Goal: Task Accomplishment & Management: Use online tool/utility

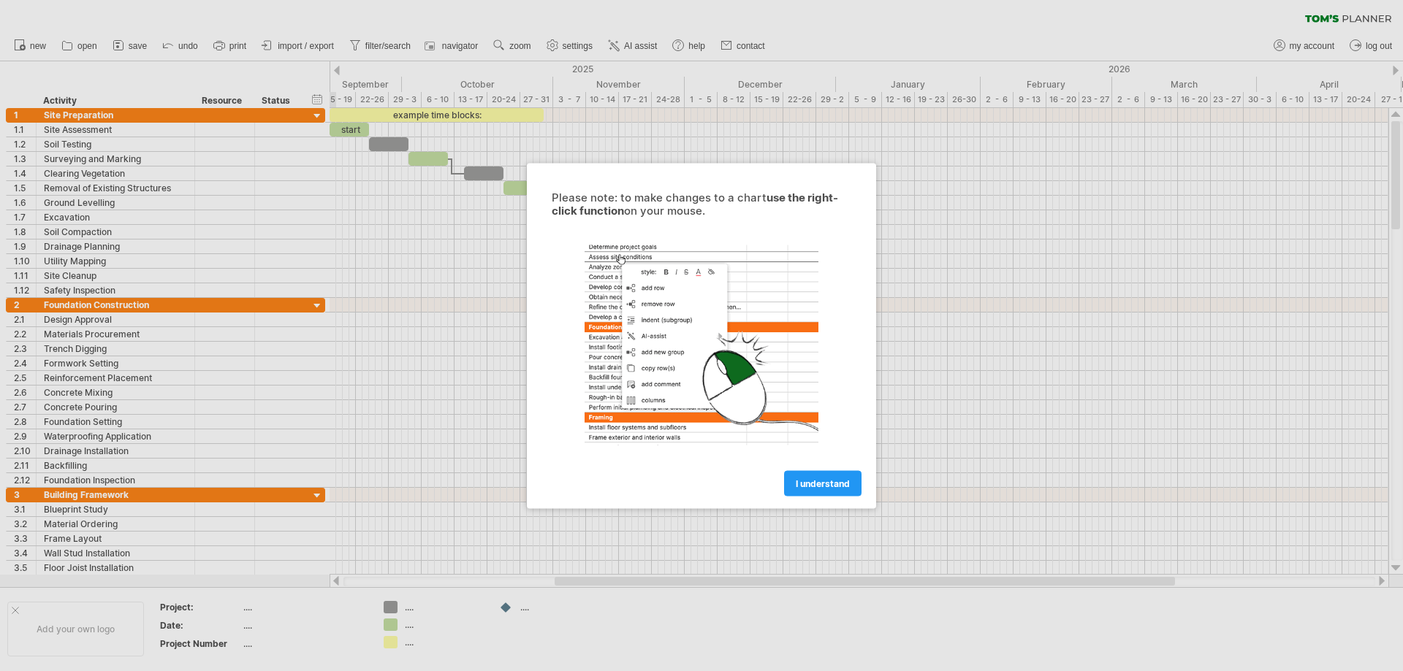
click at [810, 484] on span "I understand" at bounding box center [823, 483] width 54 height 11
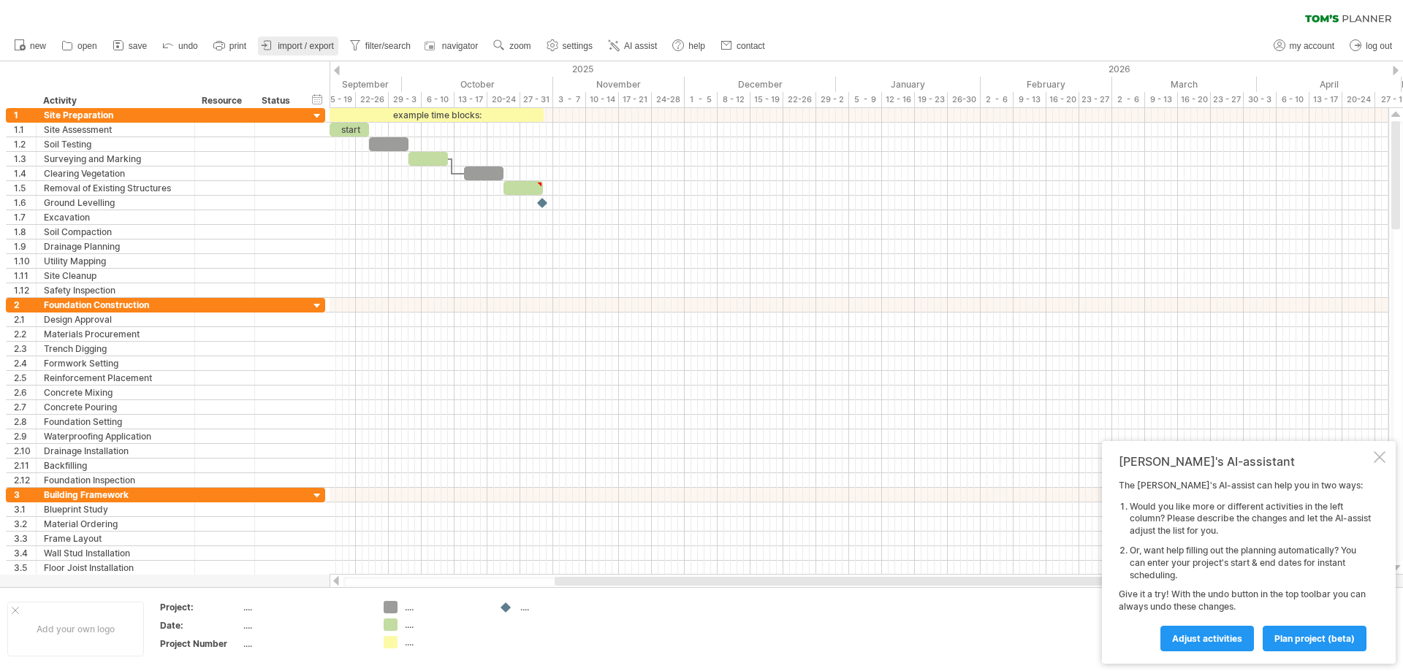
click at [303, 39] on link "import / export" at bounding box center [298, 46] width 80 height 19
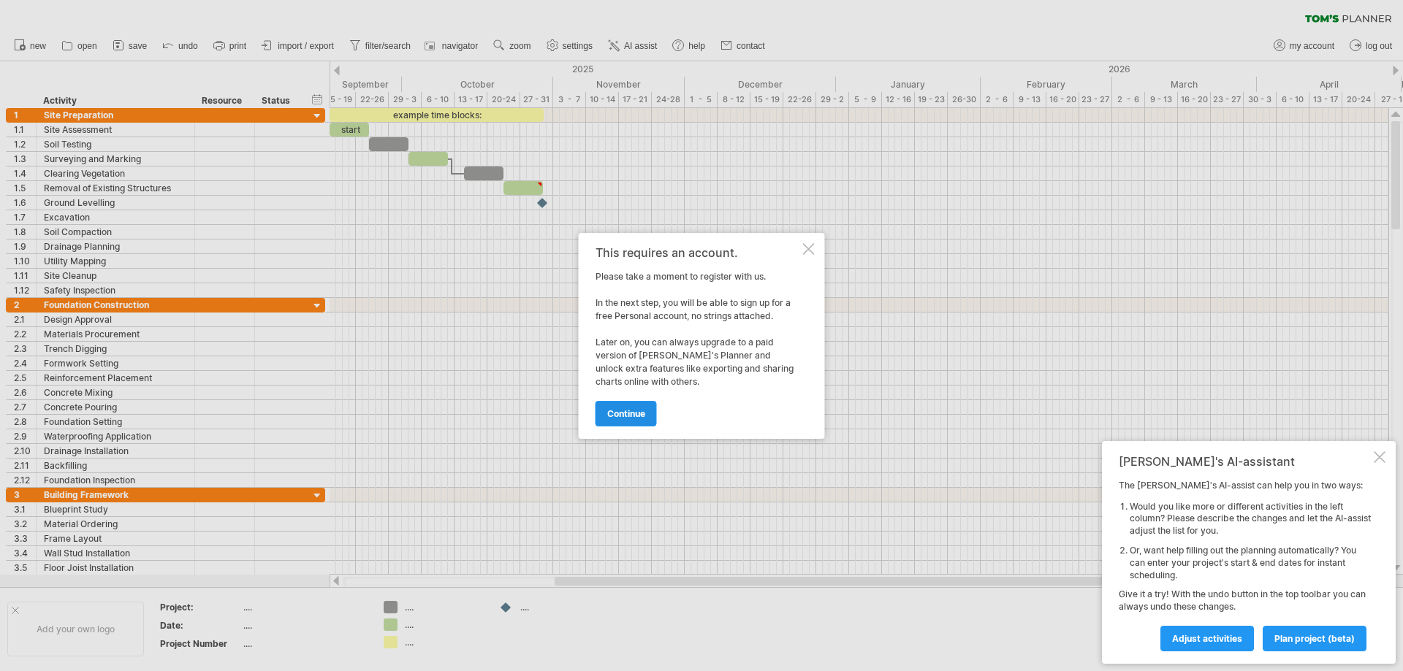
click at [631, 417] on span "continue" at bounding box center [626, 413] width 38 height 11
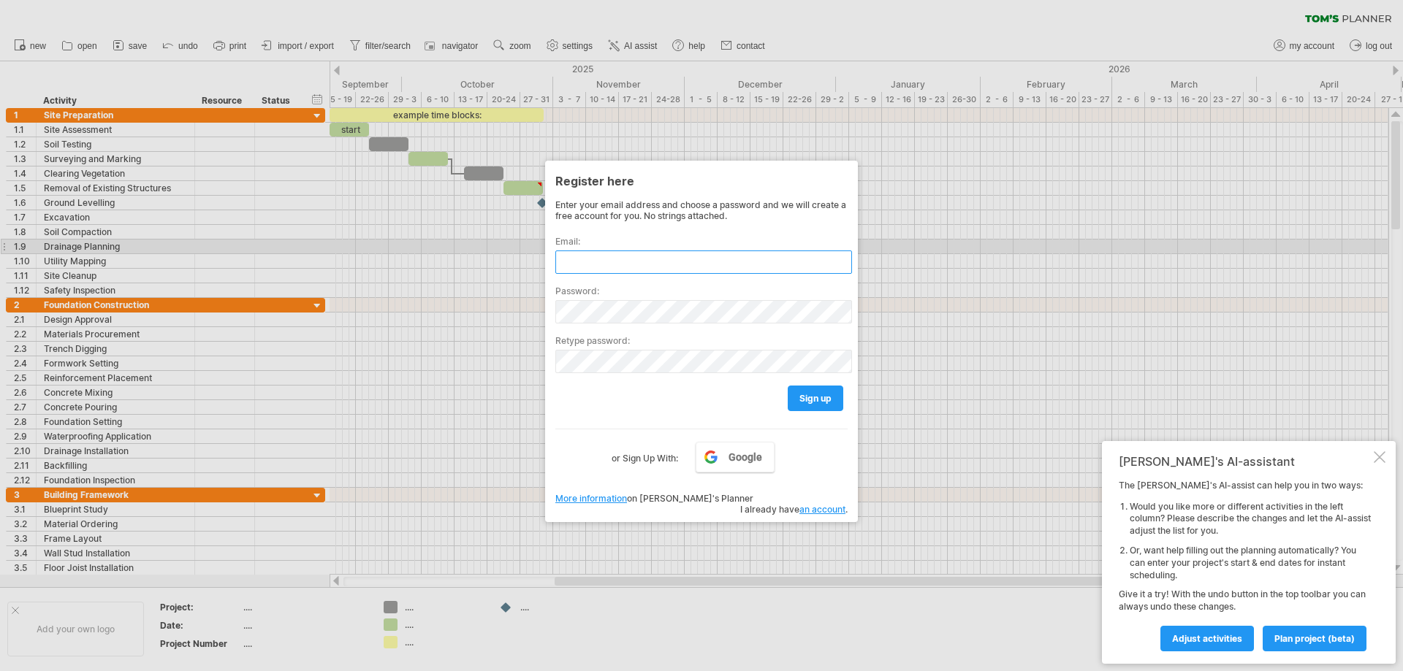
click at [700, 251] on input "text" at bounding box center [703, 262] width 297 height 23
drag, startPoint x: 660, startPoint y: 261, endPoint x: 599, endPoint y: 262, distance: 60.6
click at [599, 262] on input "**********" at bounding box center [703, 262] width 297 height 23
type input "**********"
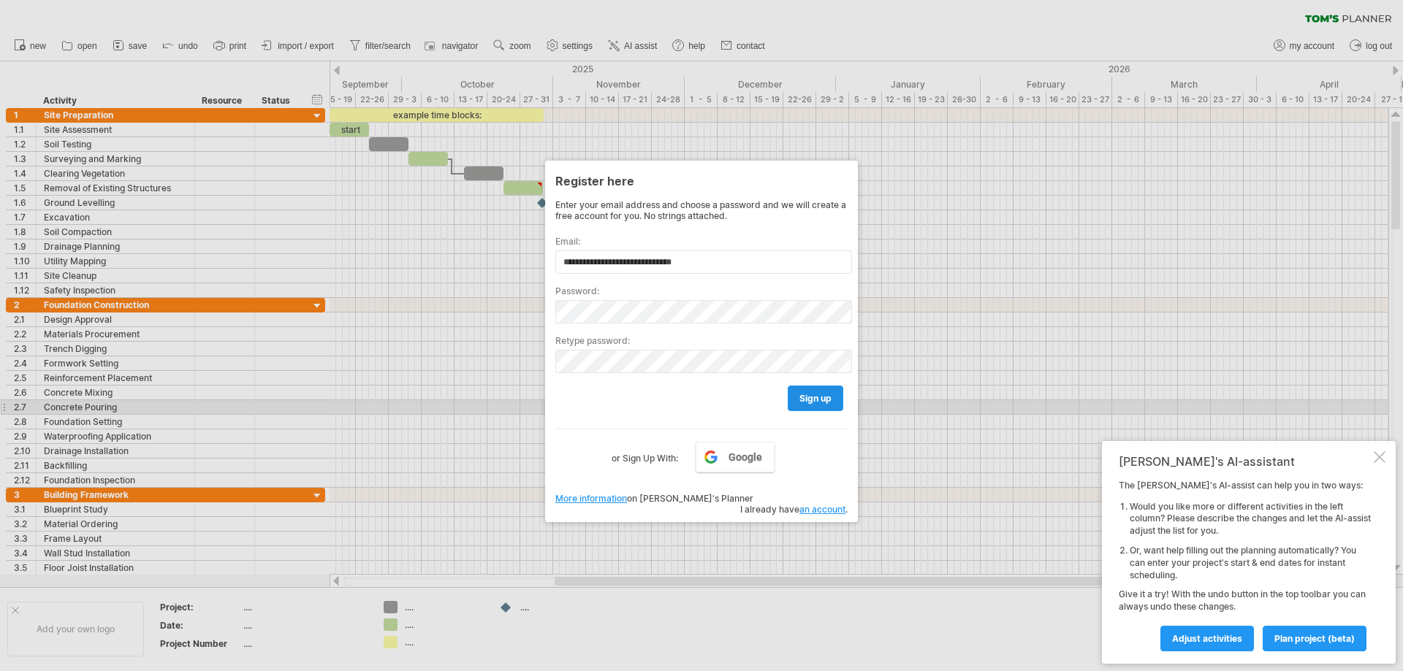
click at [811, 401] on span "sign up" at bounding box center [815, 398] width 32 height 11
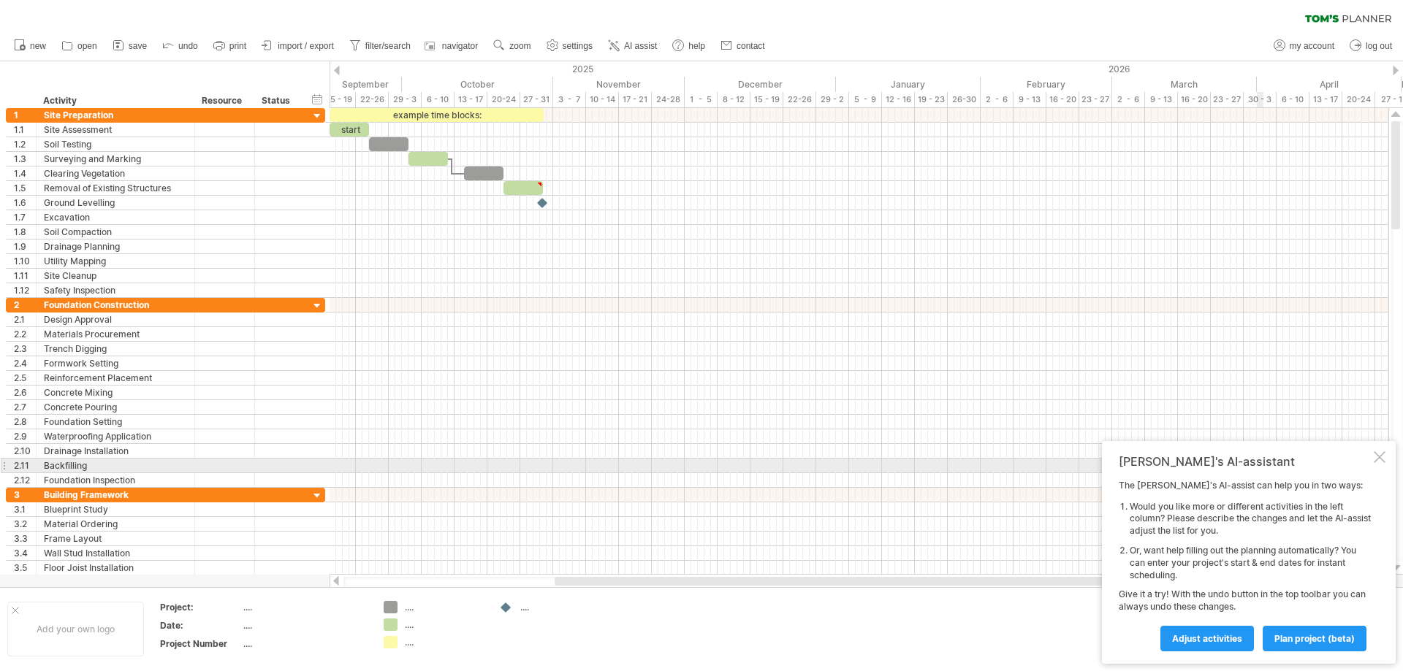
click at [1379, 459] on div at bounding box center [1380, 458] width 12 height 12
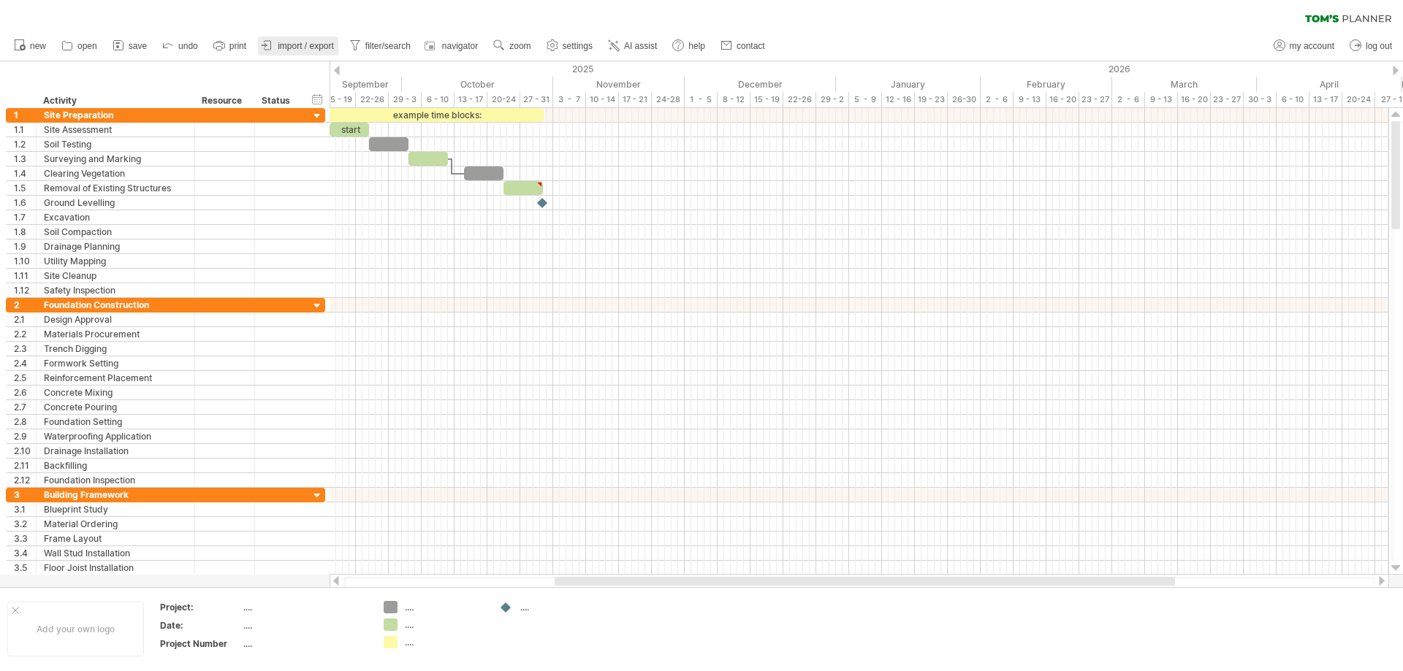
click at [288, 41] on span "import / export" at bounding box center [306, 46] width 56 height 10
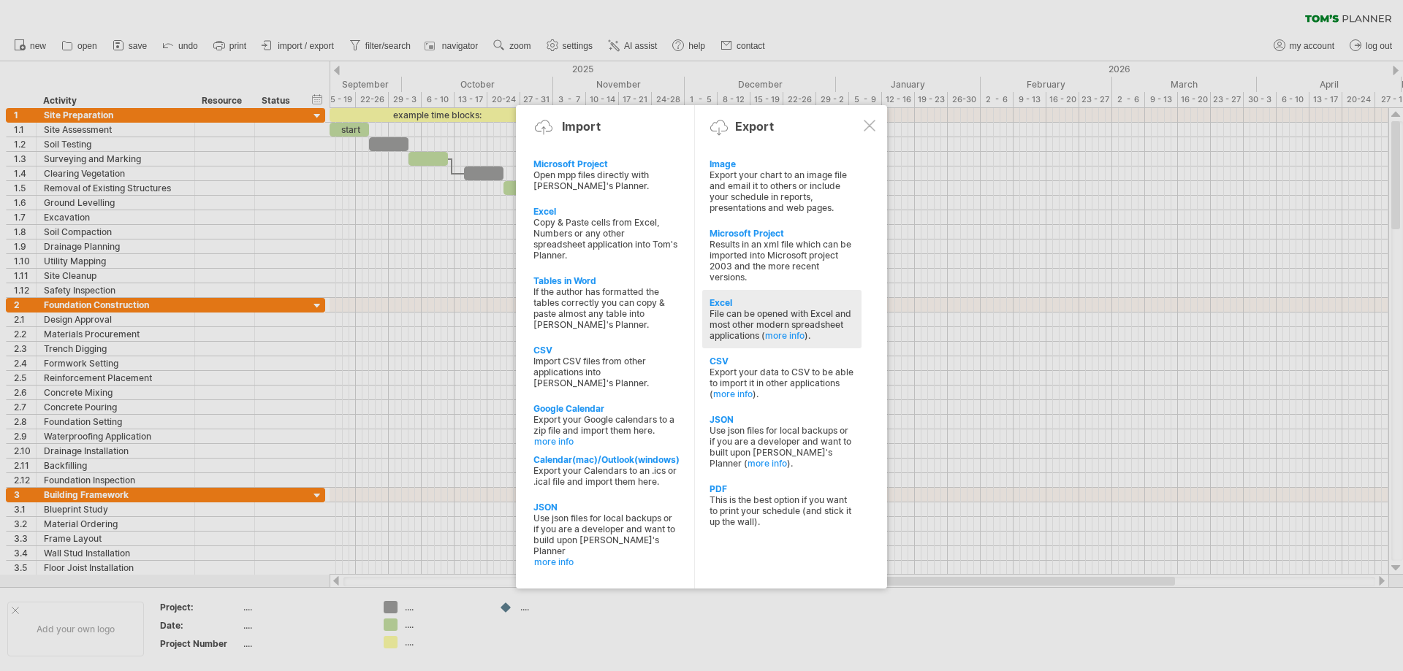
click at [723, 330] on div "File can be opened with Excel and most other modern spreadsheet applications ( …" at bounding box center [781, 324] width 145 height 33
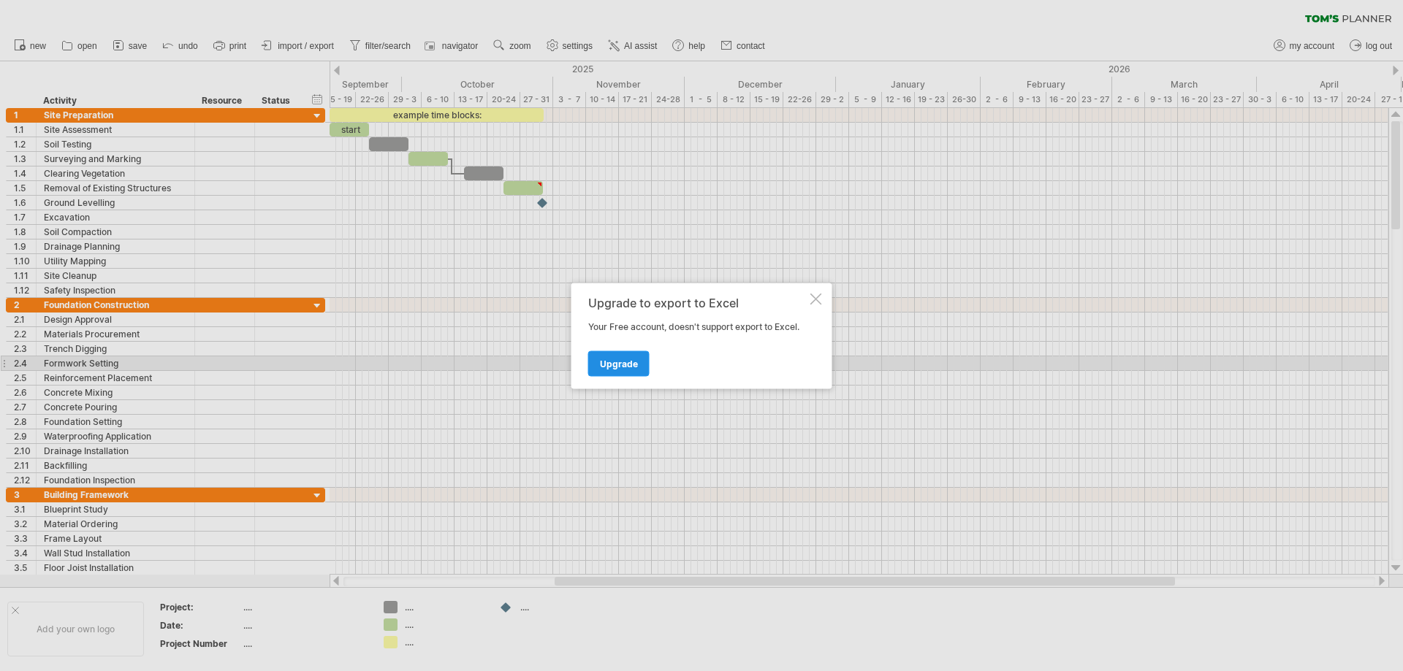
click at [632, 359] on span "Upgrade" at bounding box center [619, 363] width 38 height 11
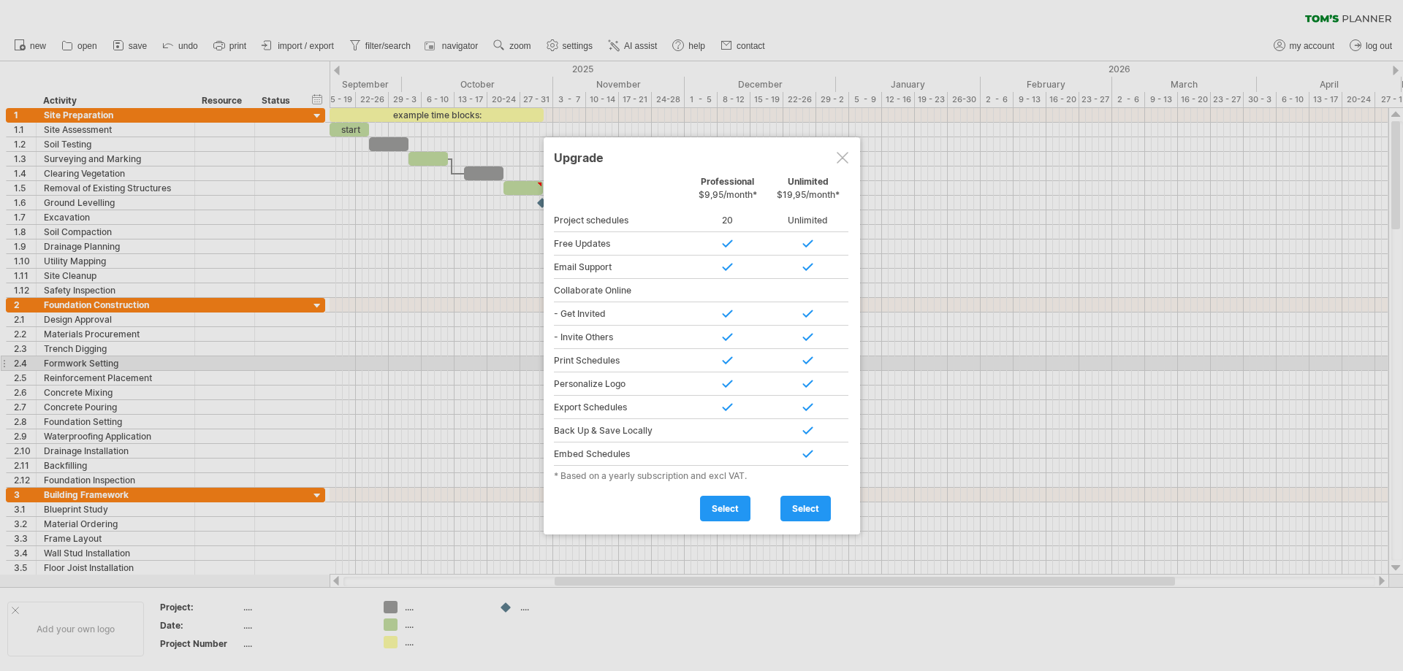
click at [842, 152] on div at bounding box center [843, 158] width 12 height 12
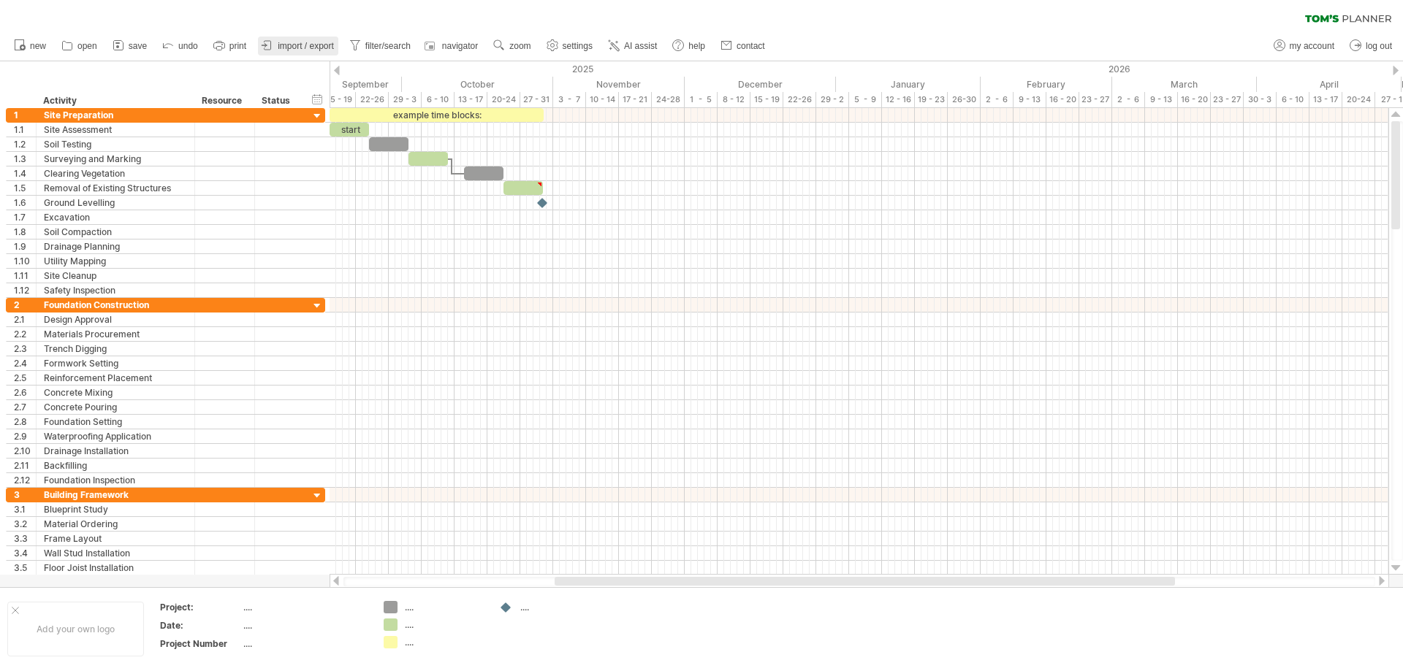
click at [289, 44] on span "import / export" at bounding box center [306, 46] width 56 height 10
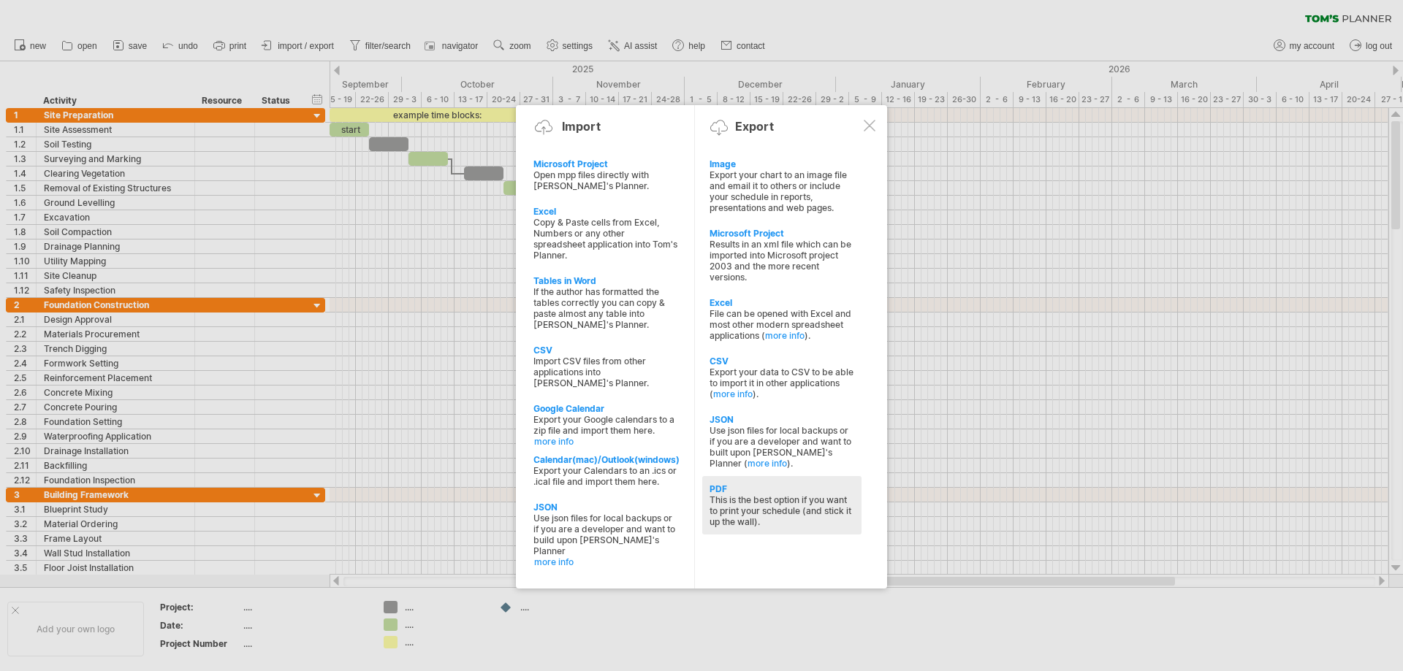
click at [763, 508] on div "This is the best option if you want to print your schedule (and stick it up the…" at bounding box center [781, 511] width 145 height 33
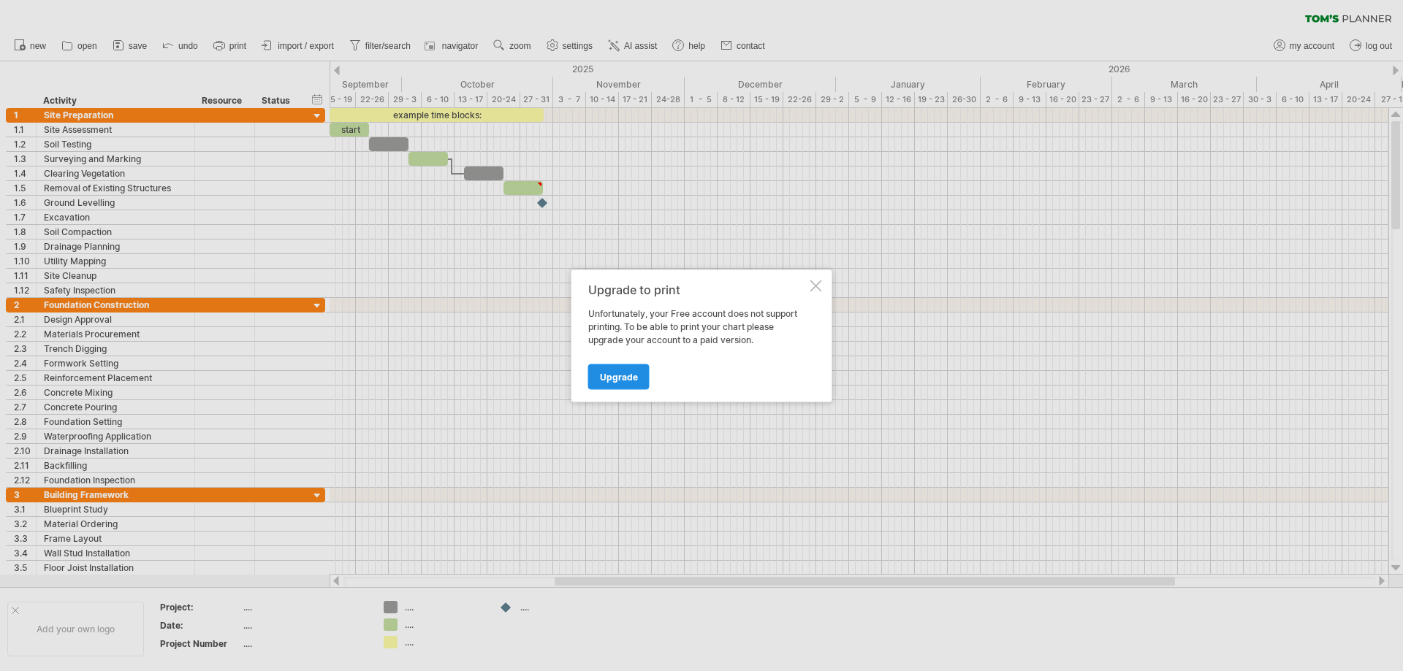
click at [628, 381] on span "Upgrade" at bounding box center [619, 376] width 38 height 11
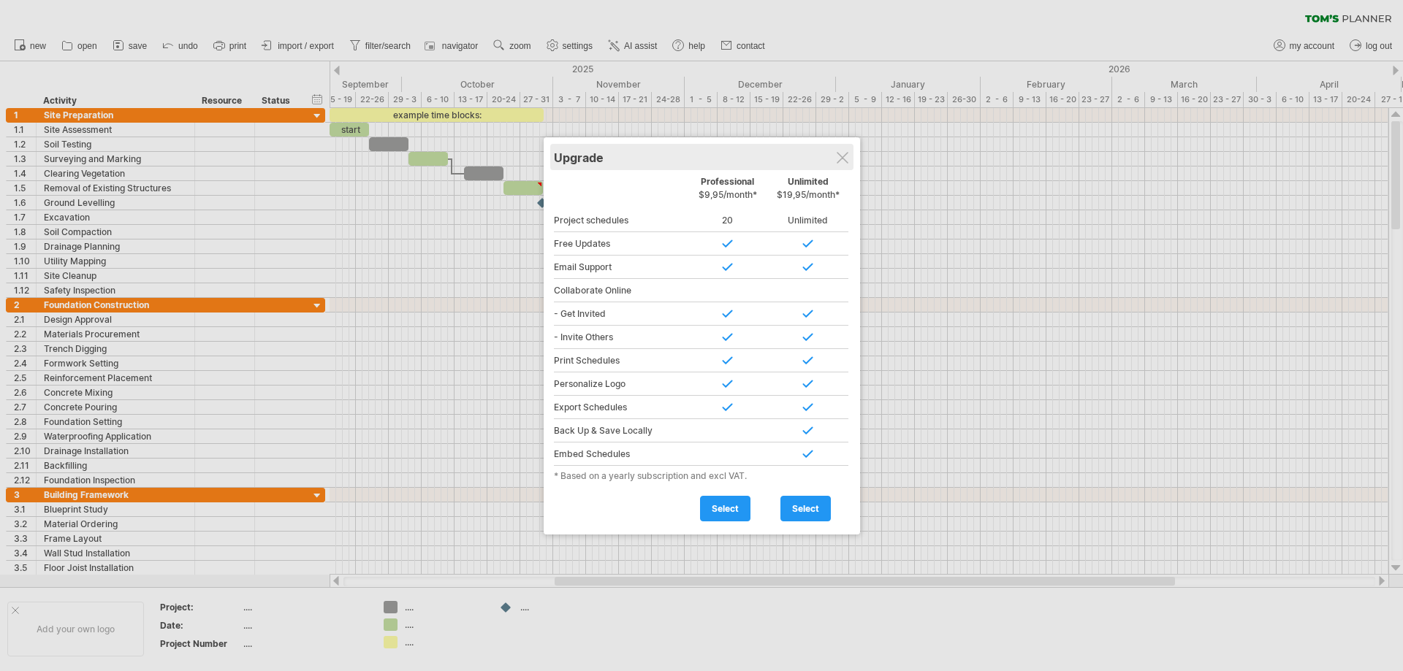
click at [842, 148] on div "Upgrade" at bounding box center [702, 157] width 296 height 26
click at [846, 163] on div at bounding box center [843, 158] width 12 height 12
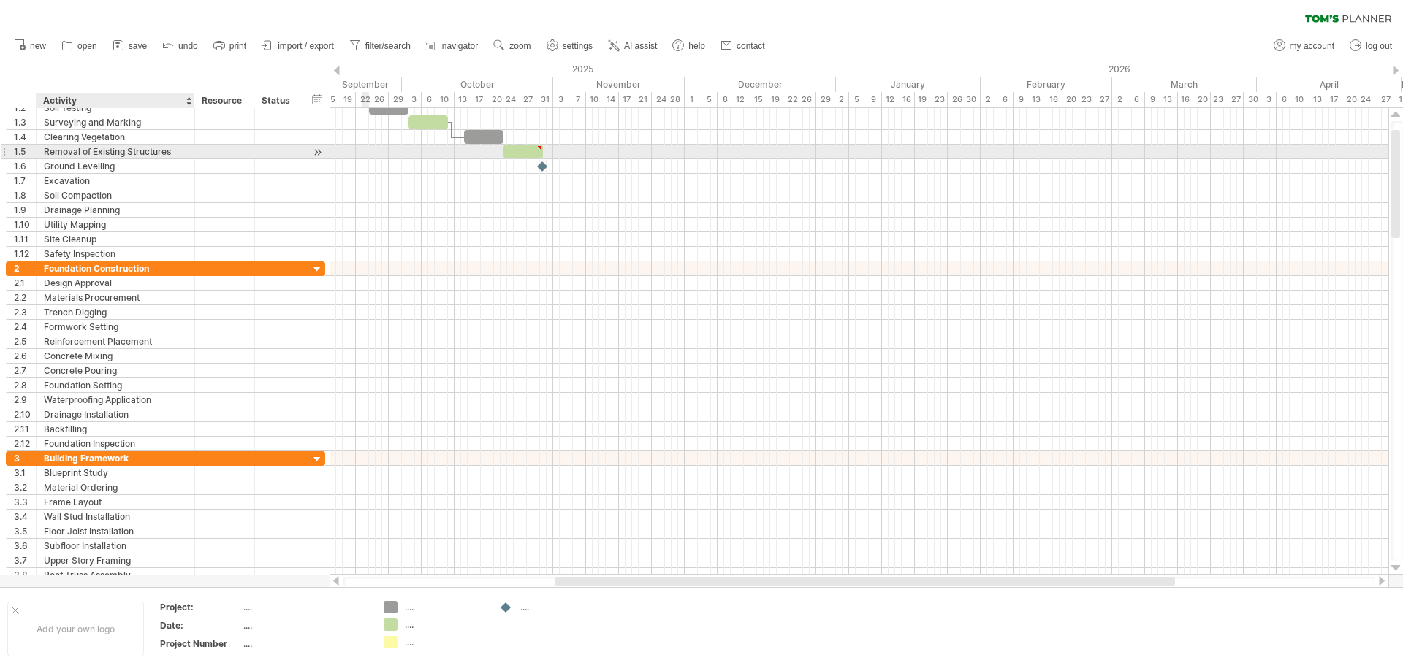
click at [102, 153] on div "Removal of Existing Structures" at bounding box center [115, 152] width 143 height 14
click at [80, 153] on input "**********" at bounding box center [115, 152] width 143 height 14
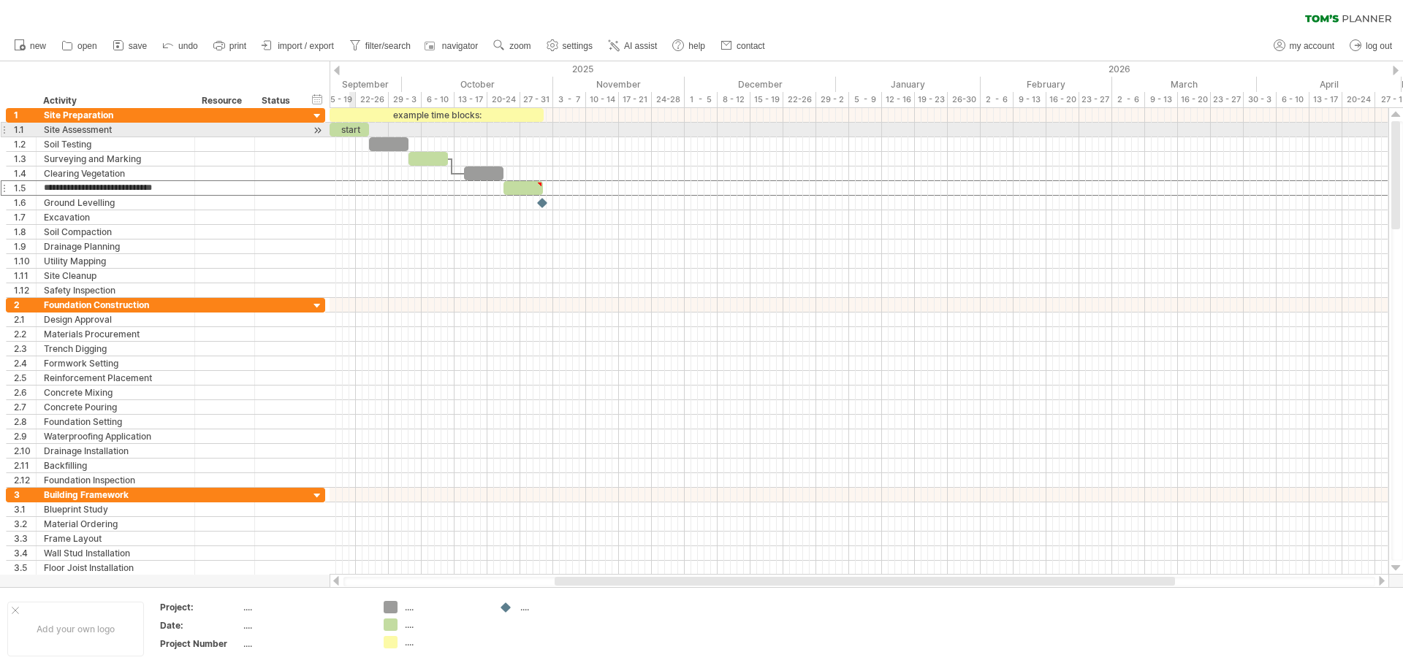
click at [352, 126] on div "start" at bounding box center [349, 130] width 39 height 14
click at [319, 128] on div at bounding box center [318, 130] width 14 height 15
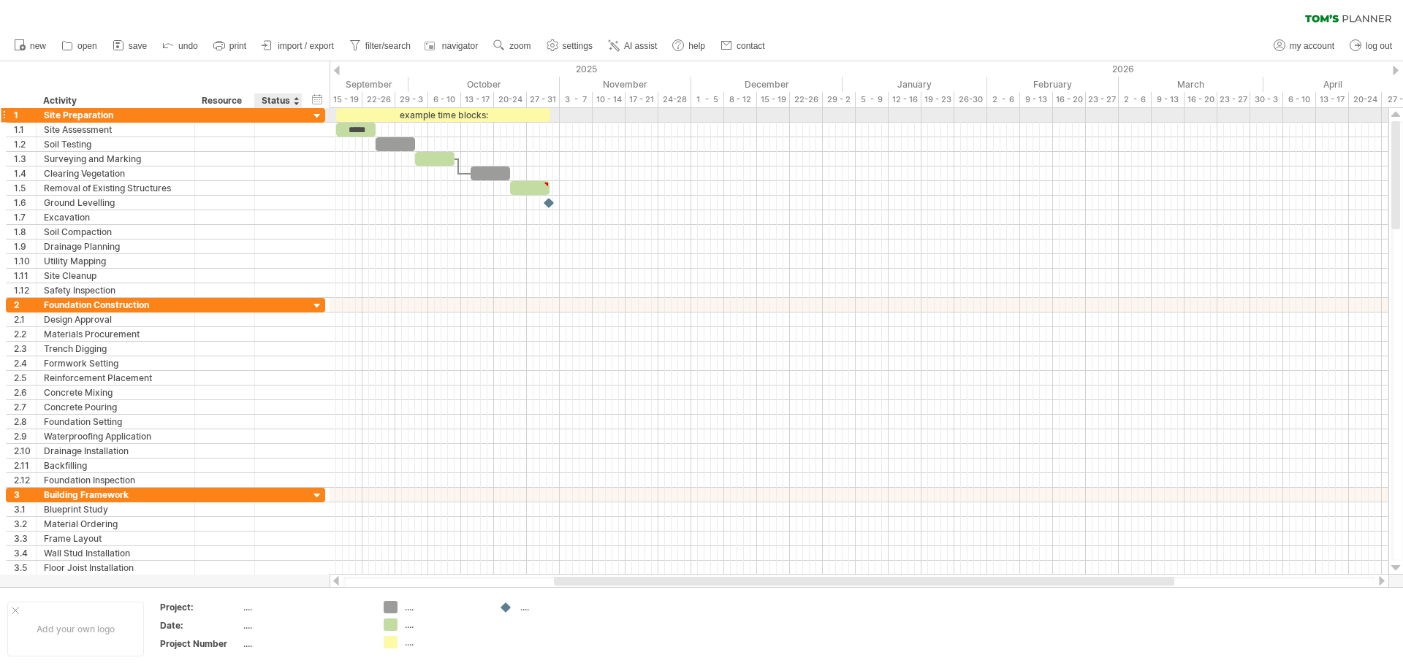
click at [316, 115] on div at bounding box center [318, 117] width 14 height 14
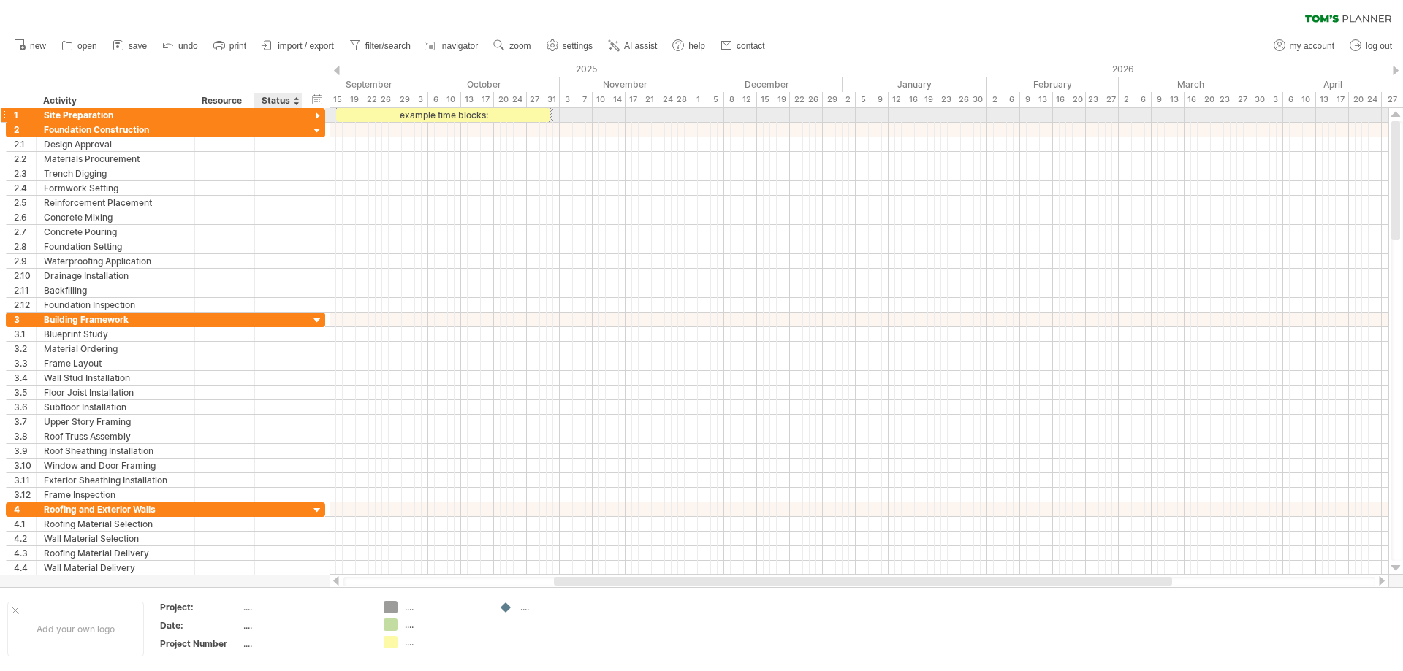
click at [316, 115] on div at bounding box center [318, 117] width 14 height 14
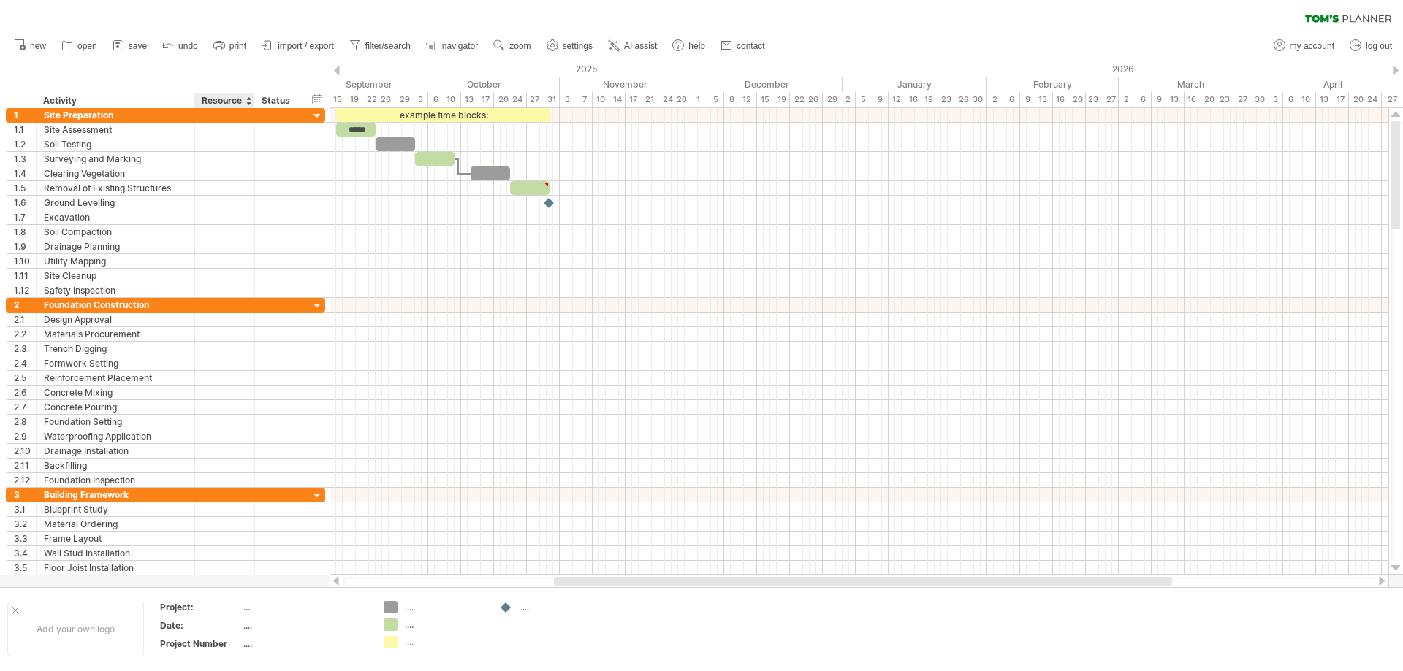
click at [224, 94] on div "Resource" at bounding box center [224, 101] width 45 height 15
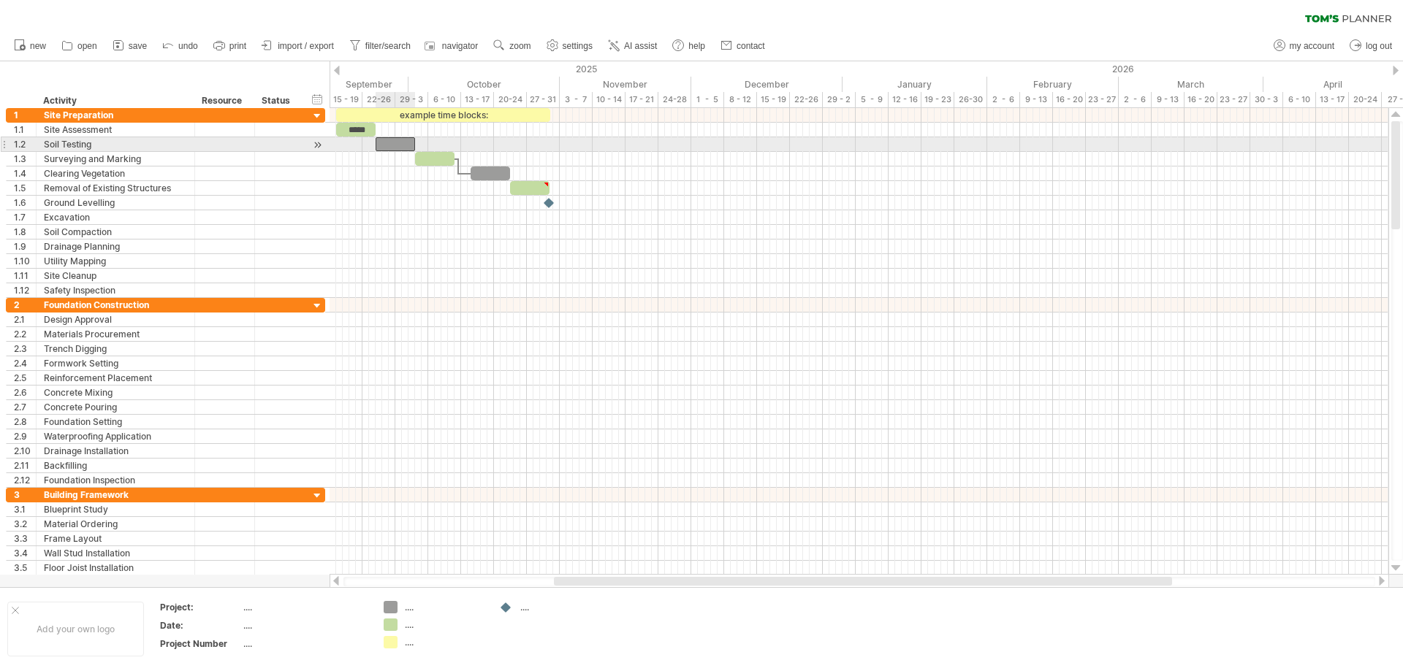
click at [395, 142] on div at bounding box center [395, 144] width 39 height 14
click at [387, 145] on div at bounding box center [395, 144] width 39 height 14
click at [320, 140] on div at bounding box center [318, 144] width 14 height 15
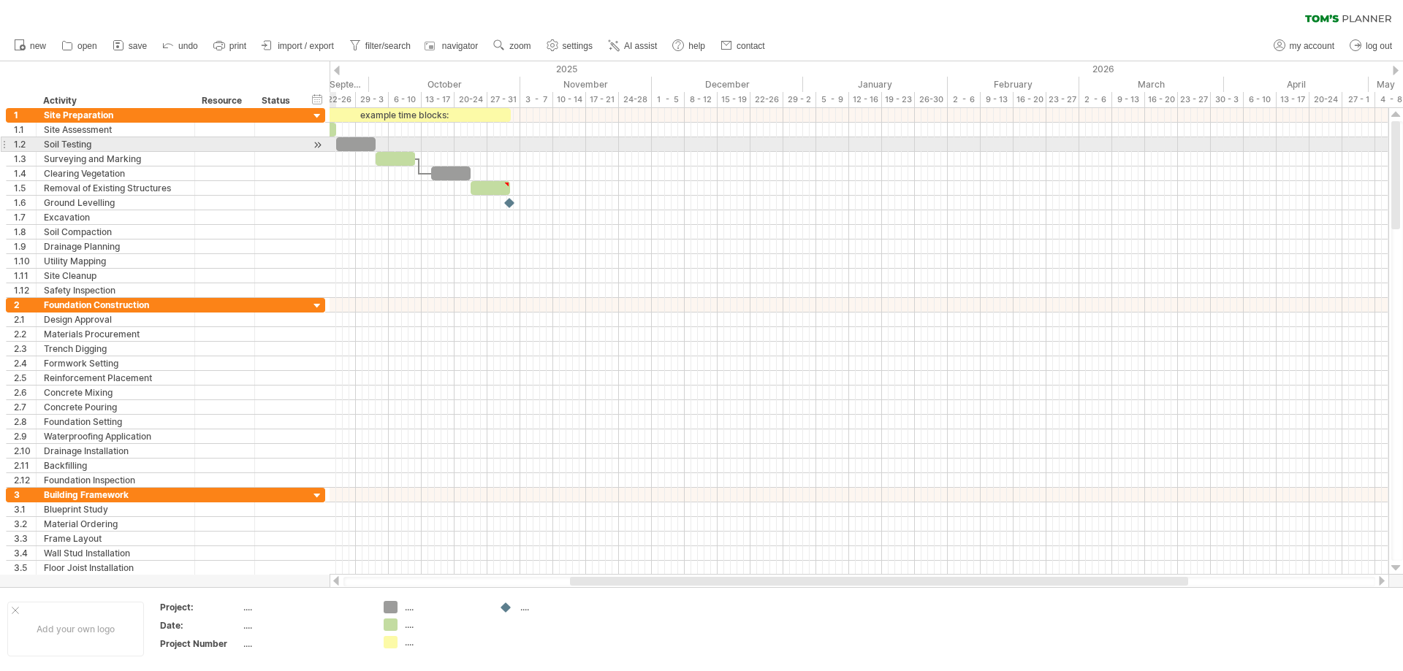
click at [320, 140] on div at bounding box center [318, 144] width 14 height 15
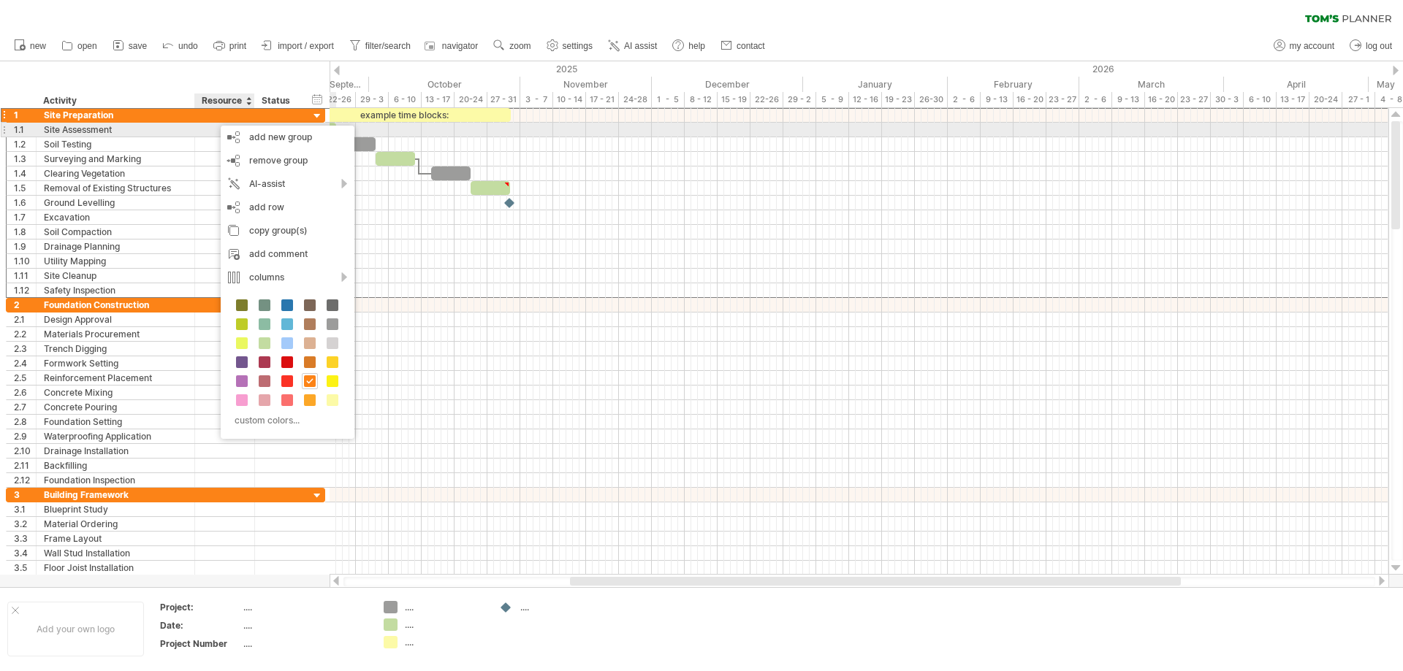
click at [156, 127] on div "Site Assessment" at bounding box center [115, 130] width 143 height 14
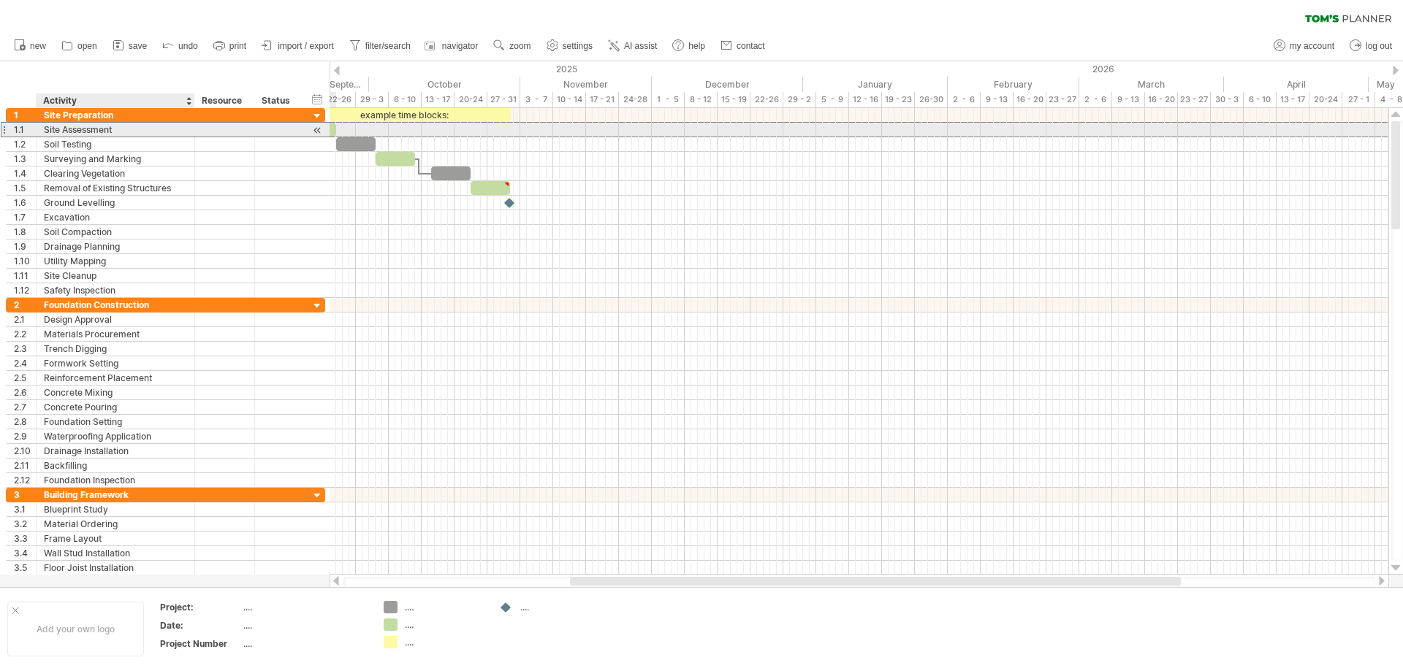
click at [156, 127] on div "Site Assessment" at bounding box center [115, 130] width 143 height 14
click at [156, 127] on input "**********" at bounding box center [115, 130] width 143 height 14
click at [148, 128] on input "**********" at bounding box center [115, 130] width 143 height 14
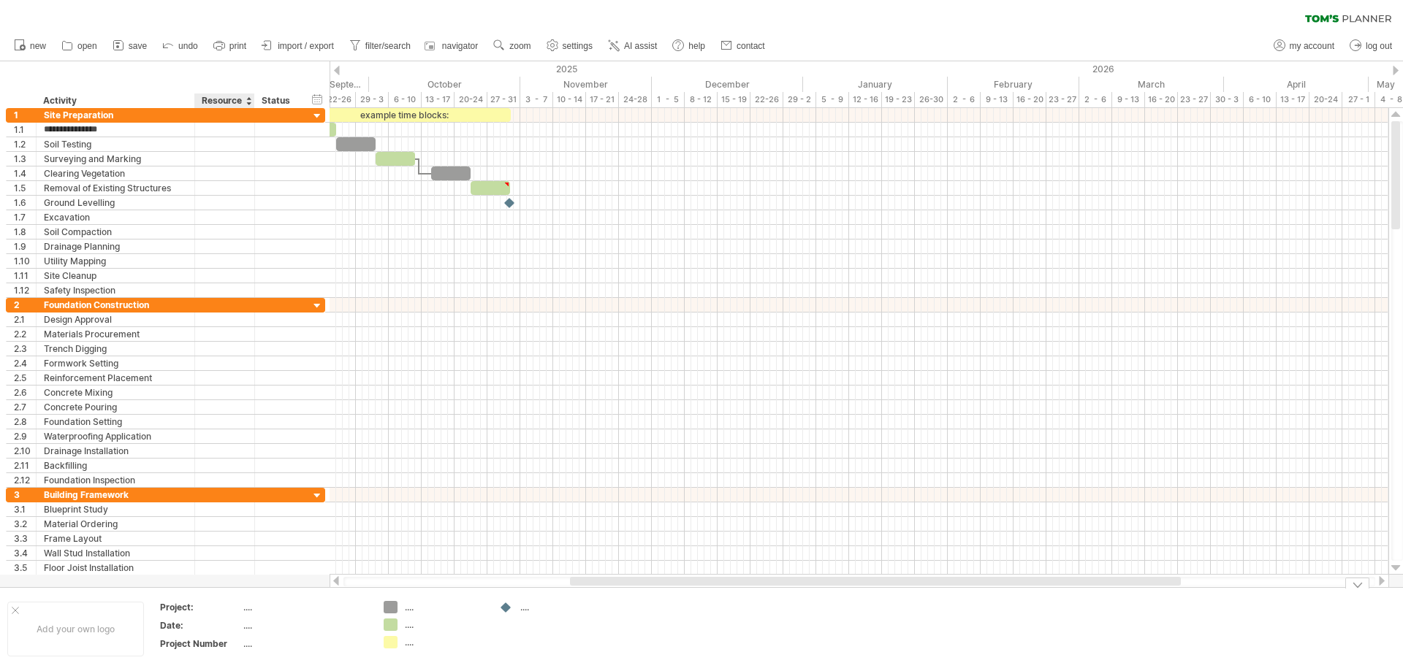
click at [249, 625] on div "...." at bounding box center [304, 626] width 123 height 12
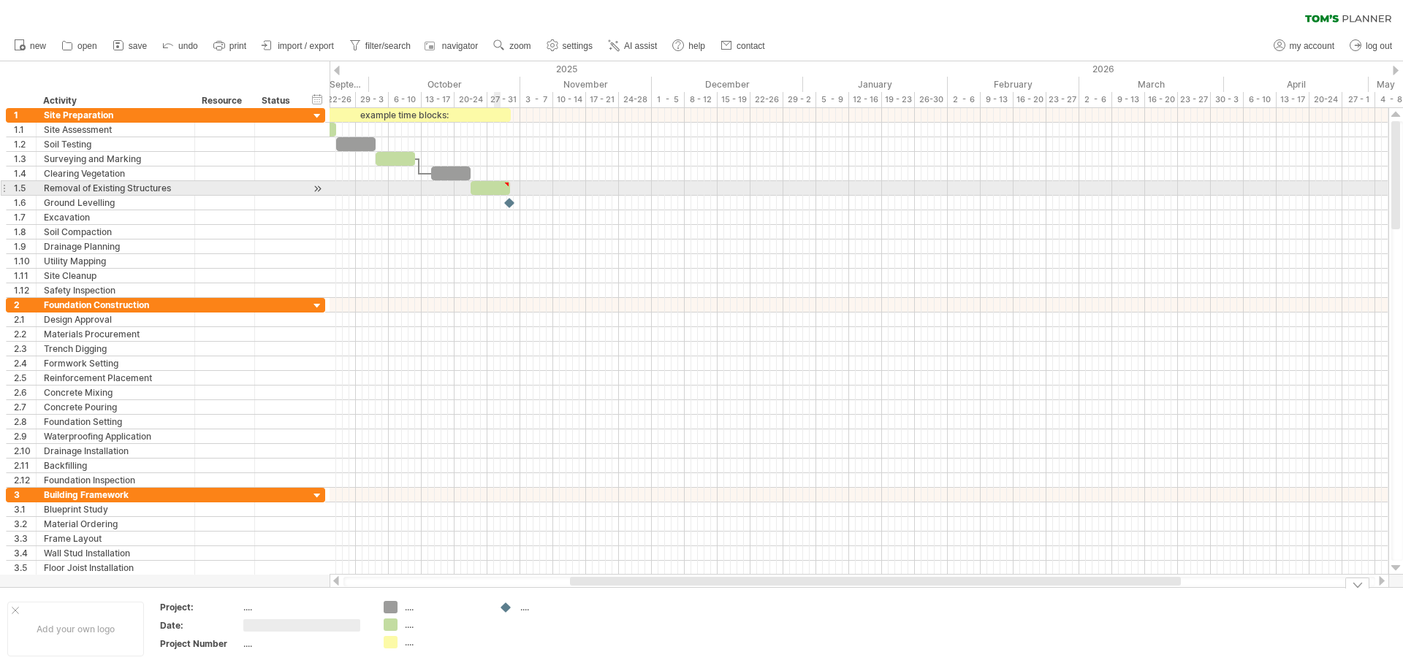
click at [495, 190] on div at bounding box center [490, 188] width 39 height 14
type textarea "**********"
click at [495, 190] on div at bounding box center [490, 188] width 39 height 14
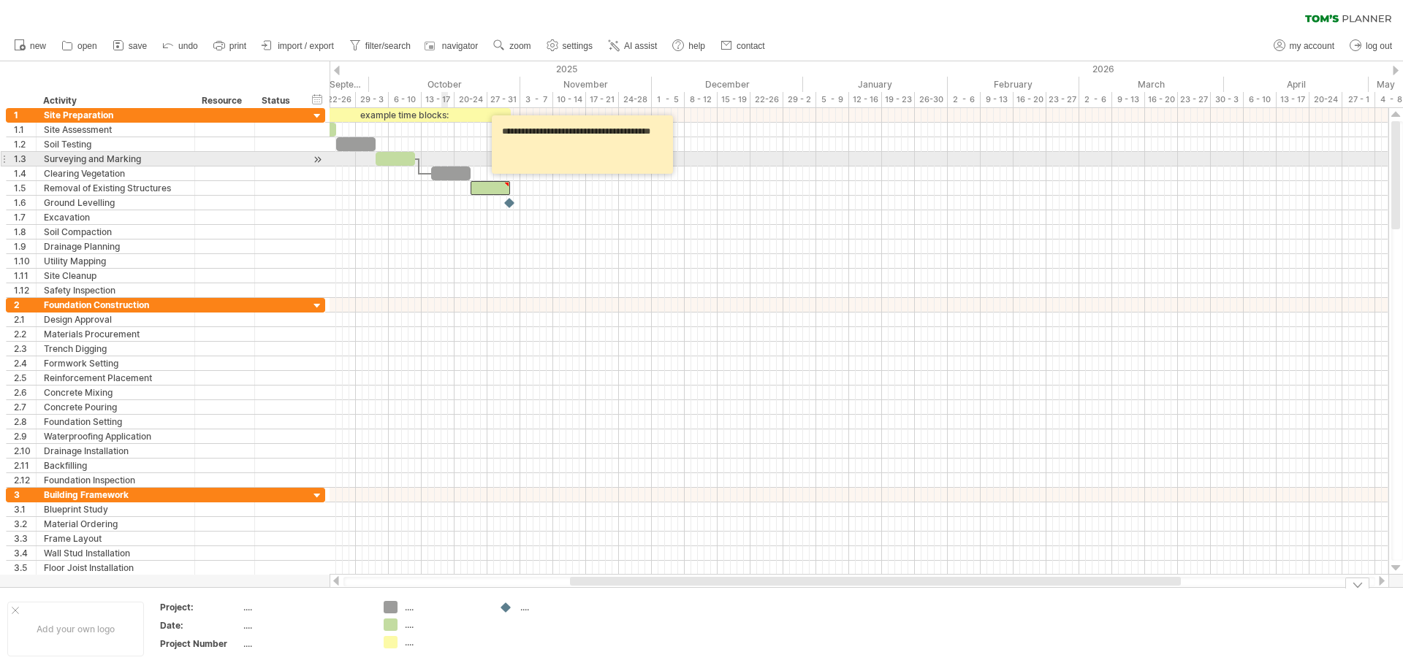
click at [444, 167] on div at bounding box center [450, 174] width 39 height 14
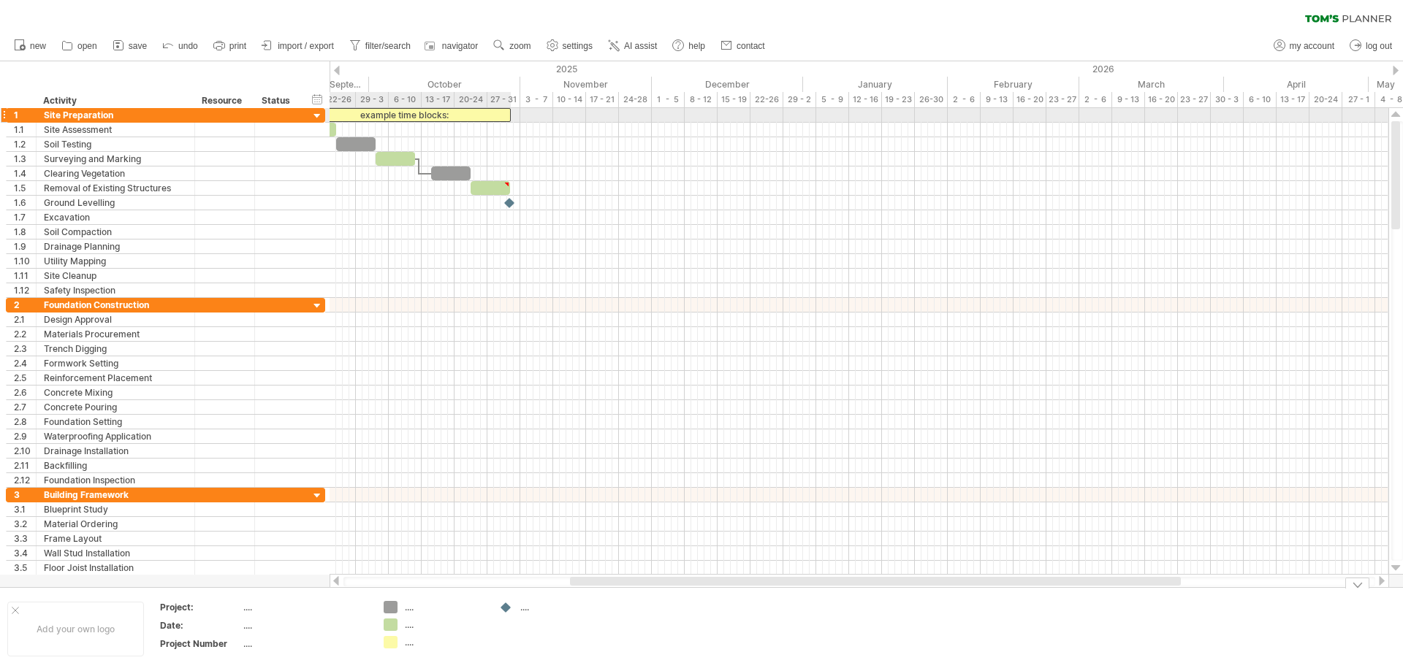
click at [439, 121] on div "example time blocks:" at bounding box center [404, 115] width 214 height 14
